Goal: Task Accomplishment & Management: Manage account settings

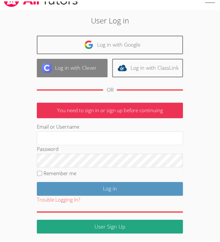
scroll to position [10, 0]
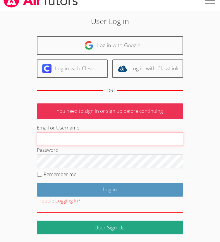
type input "[EMAIL_ADDRESS][DOMAIN_NAME]"
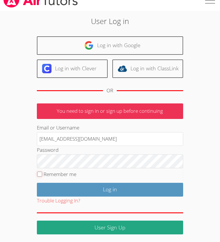
click at [40, 173] on input "Remember me" at bounding box center [39, 173] width 5 height 5
checkbox input "true"
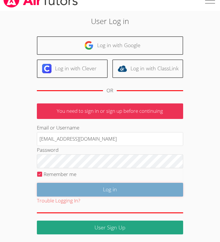
click at [98, 188] on input "Log in" at bounding box center [110, 190] width 146 height 14
